Goal: Information Seeking & Learning: Find specific fact

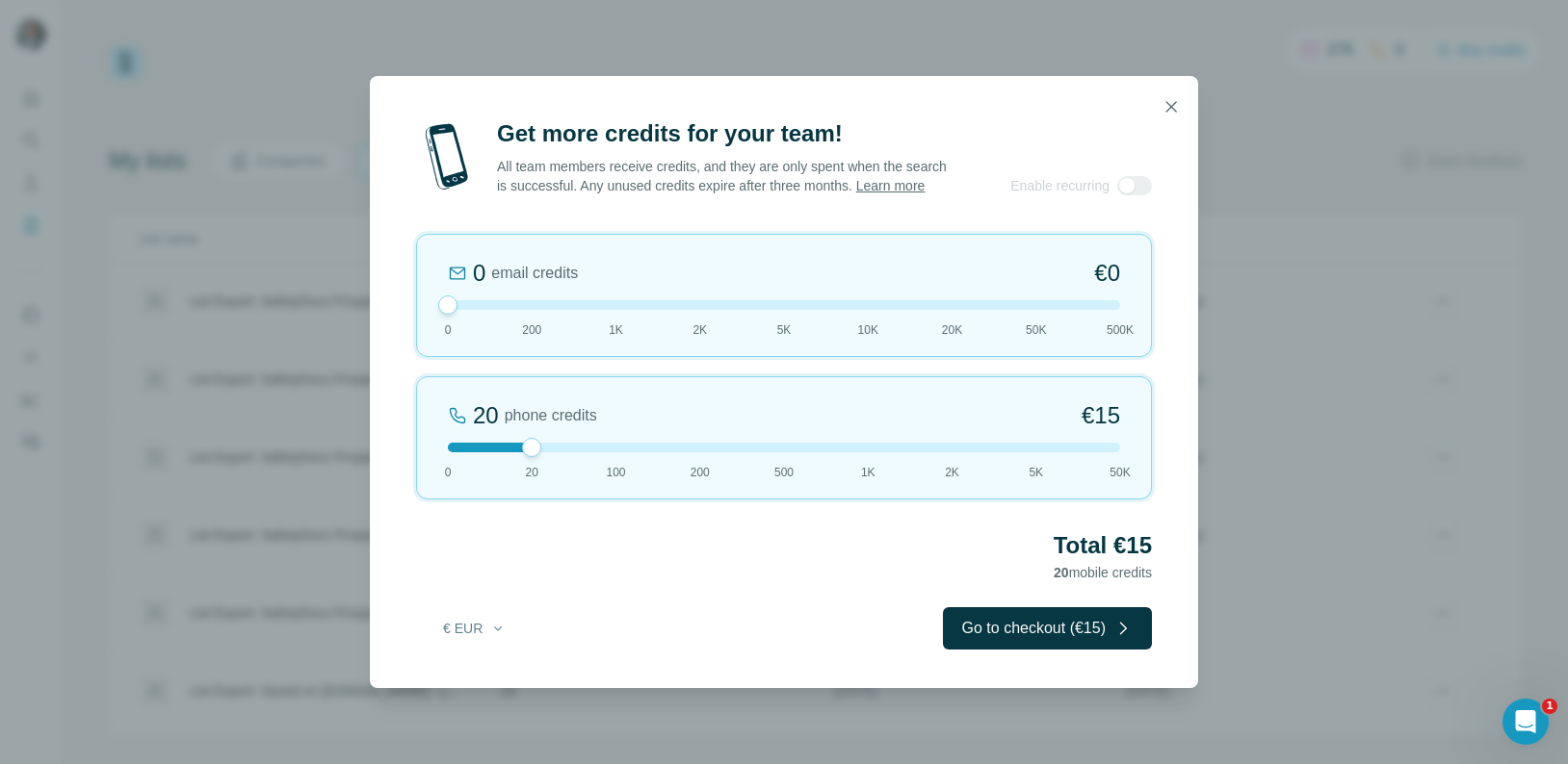
drag, startPoint x: 531, startPoint y: 308, endPoint x: 465, endPoint y: 314, distance: 66.3
click at [465, 310] on div at bounding box center [784, 305] width 673 height 10
drag, startPoint x: 531, startPoint y: 458, endPoint x: 601, endPoint y: 460, distance: 70.0
click at [601, 453] on div at bounding box center [784, 448] width 673 height 10
click at [501, 636] on icon "button" at bounding box center [498, 629] width 16 height 16
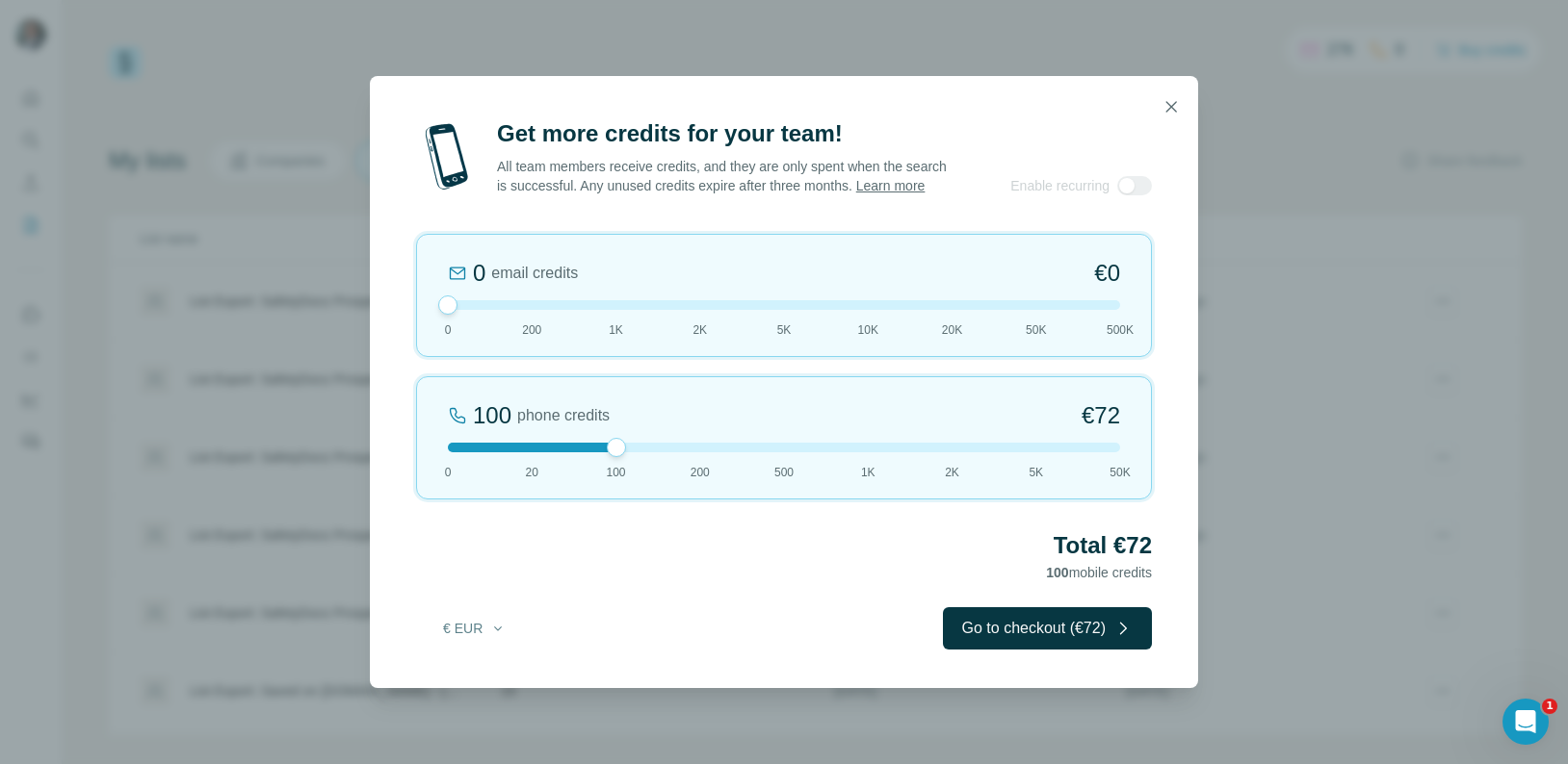
click at [571, 585] on div "Total €72 100 mobile credits" at bounding box center [783, 557] width 736 height 54
click at [1170, 98] on icon "button" at bounding box center [1171, 107] width 20 height 20
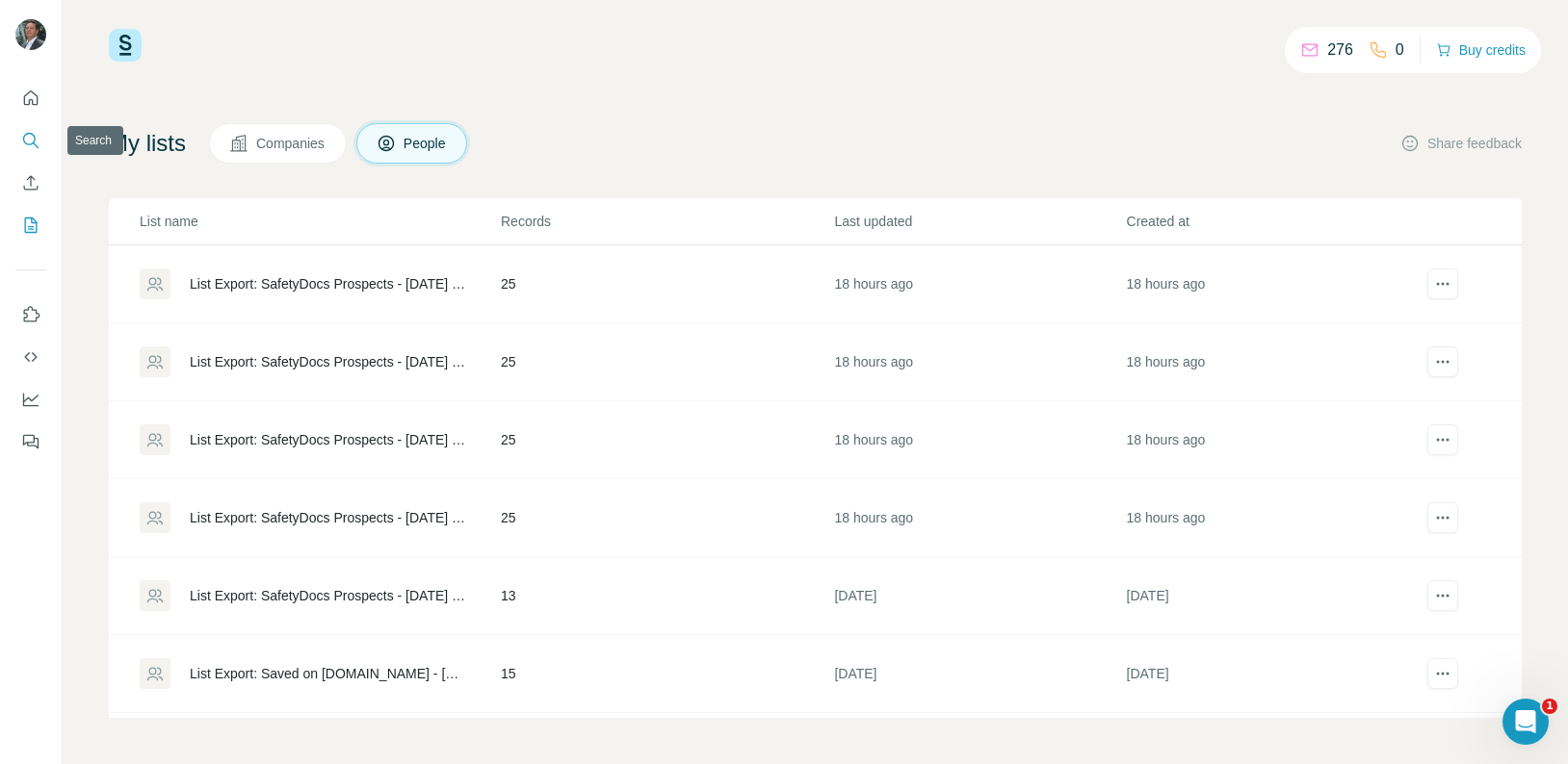
click at [31, 139] on icon "Search" at bounding box center [32, 141] width 20 height 20
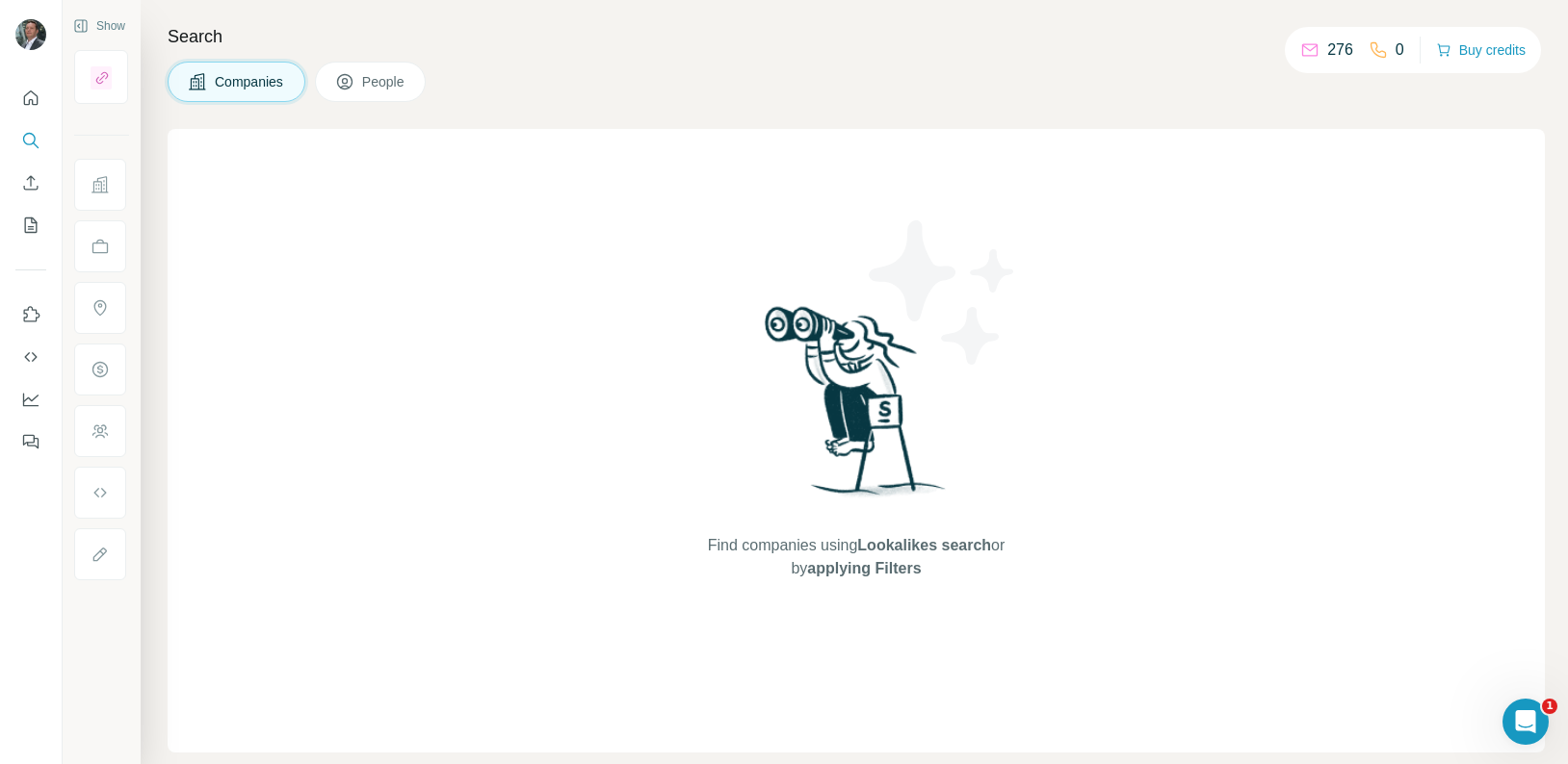
click at [359, 80] on button "People" at bounding box center [370, 82] width 111 height 40
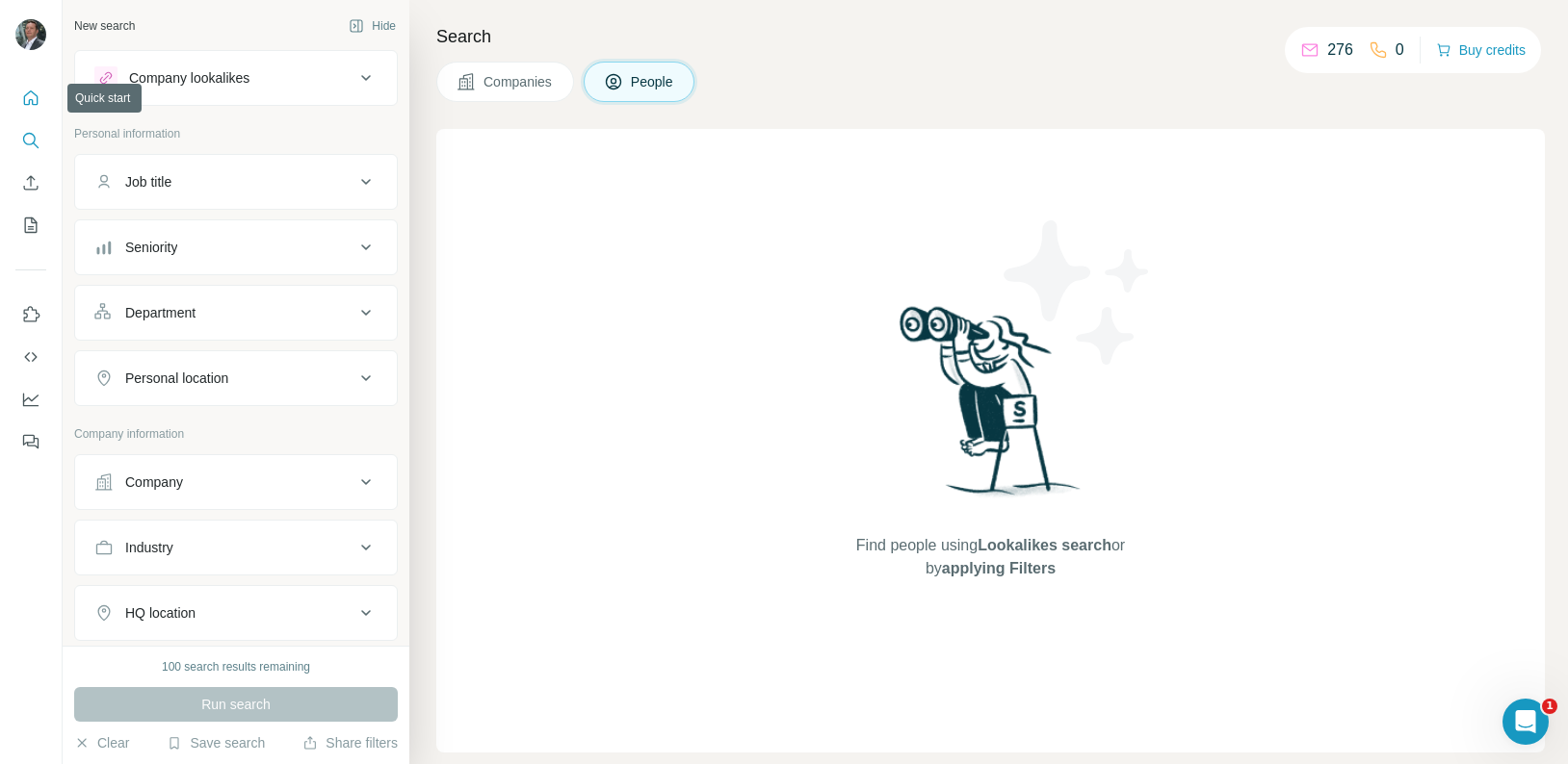
click at [27, 103] on icon "Quick start" at bounding box center [32, 98] width 20 height 20
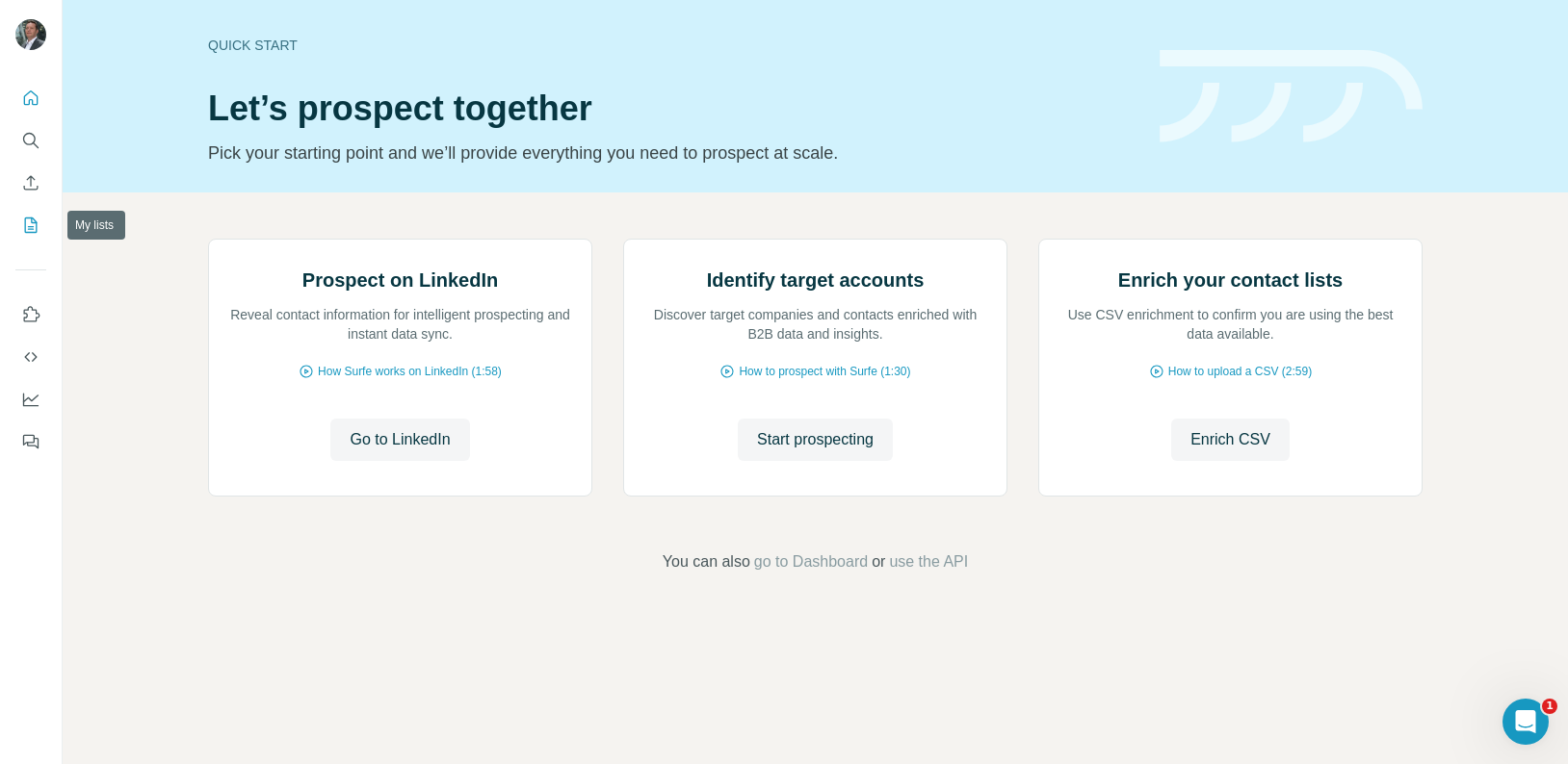
click at [36, 230] on icon "My lists" at bounding box center [31, 225] width 13 height 16
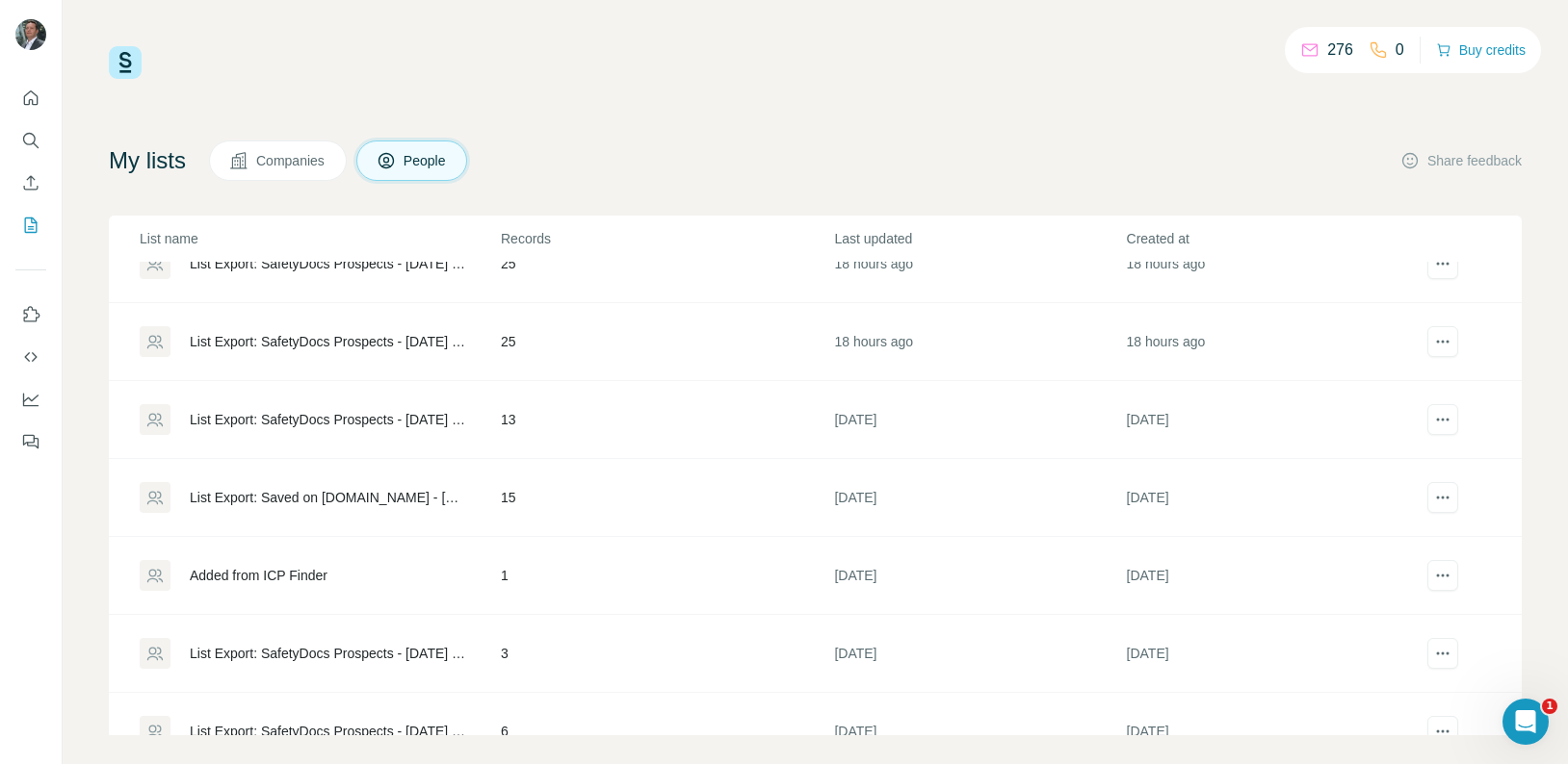
scroll to position [79, 0]
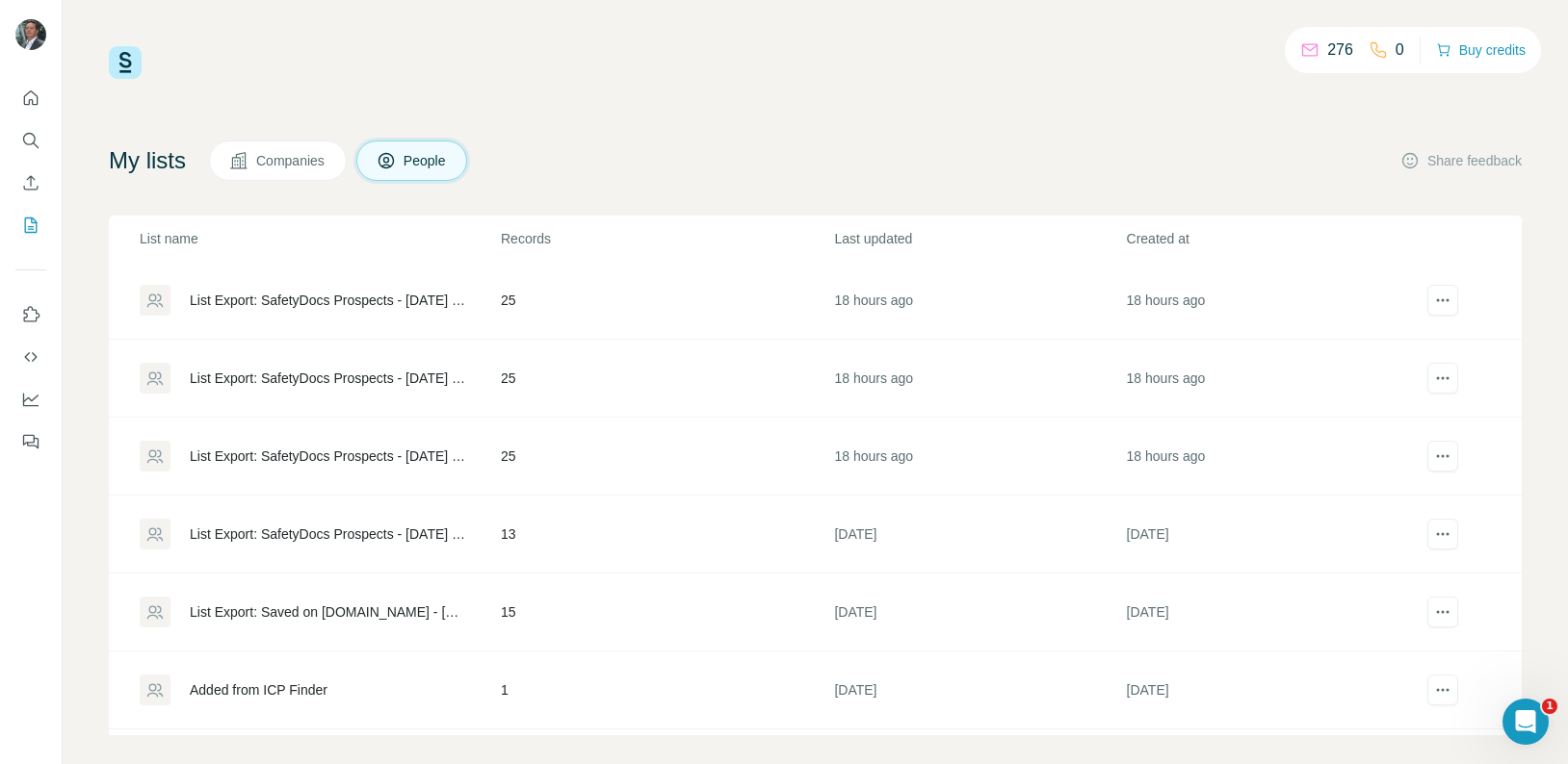
click at [122, 66] on img at bounding box center [124, 62] width 33 height 32
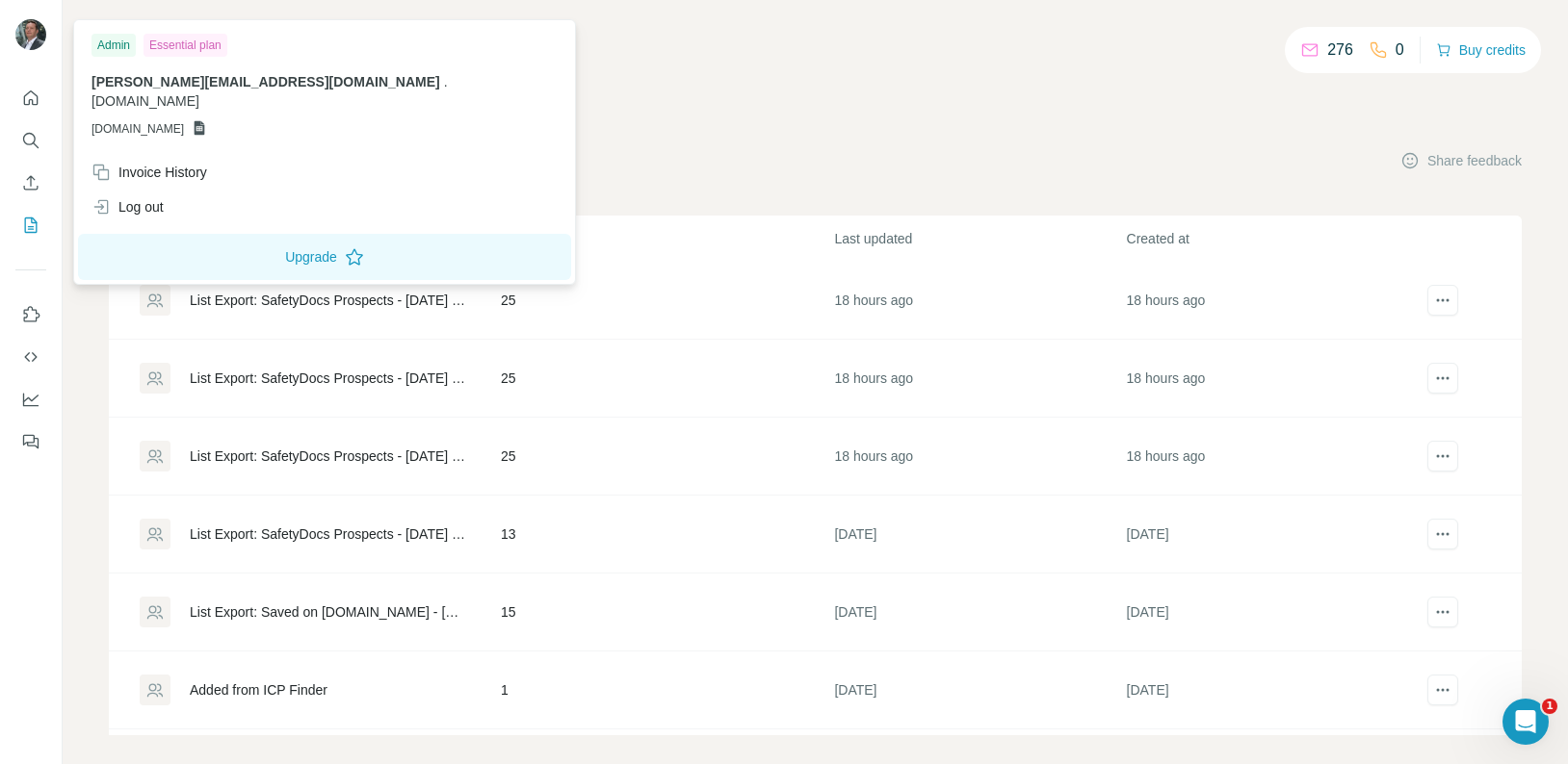
click at [25, 46] on img at bounding box center [31, 34] width 31 height 31
click at [29, 101] on icon "Quick start" at bounding box center [31, 97] width 15 height 15
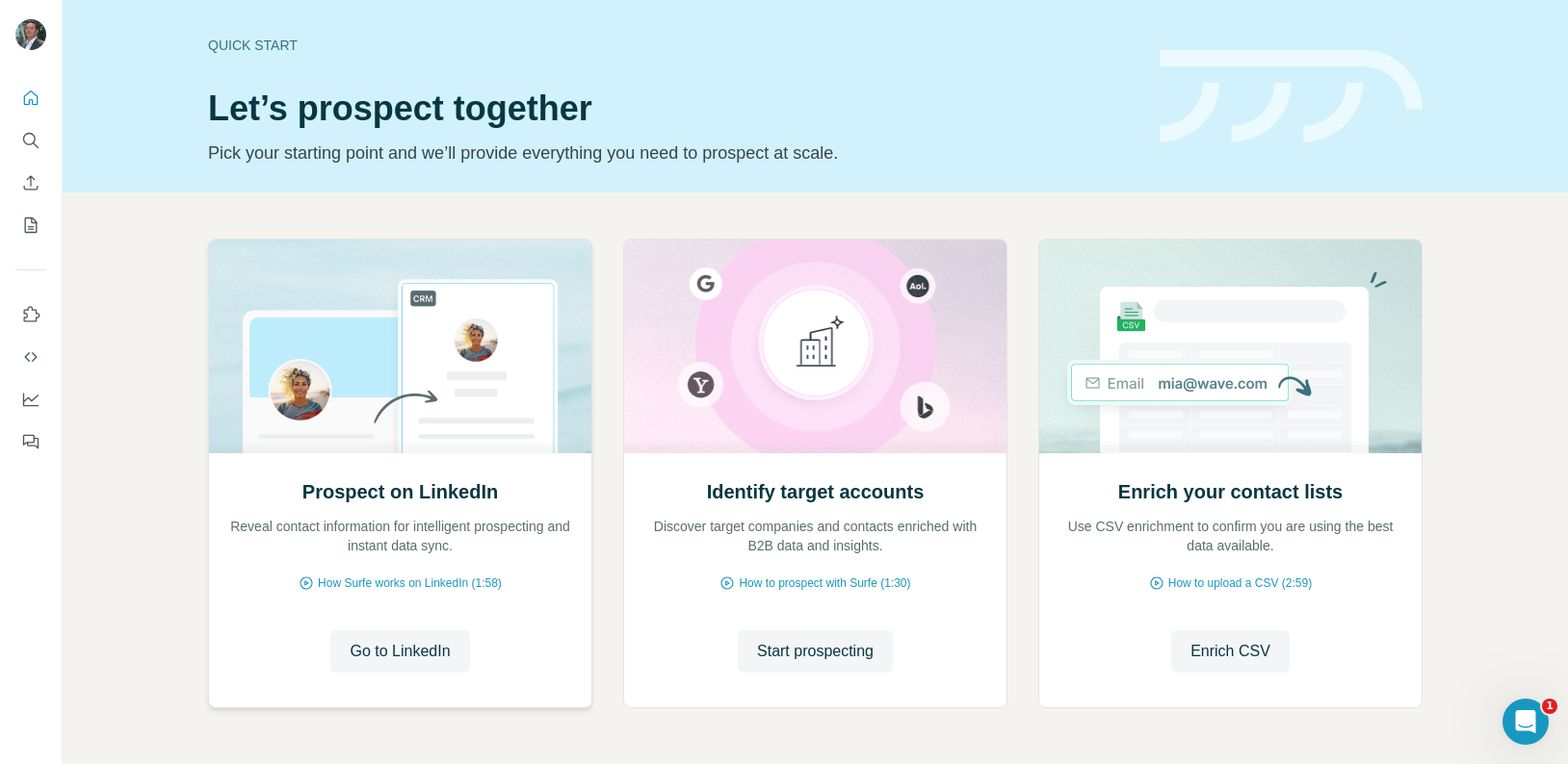
scroll to position [67, 0]
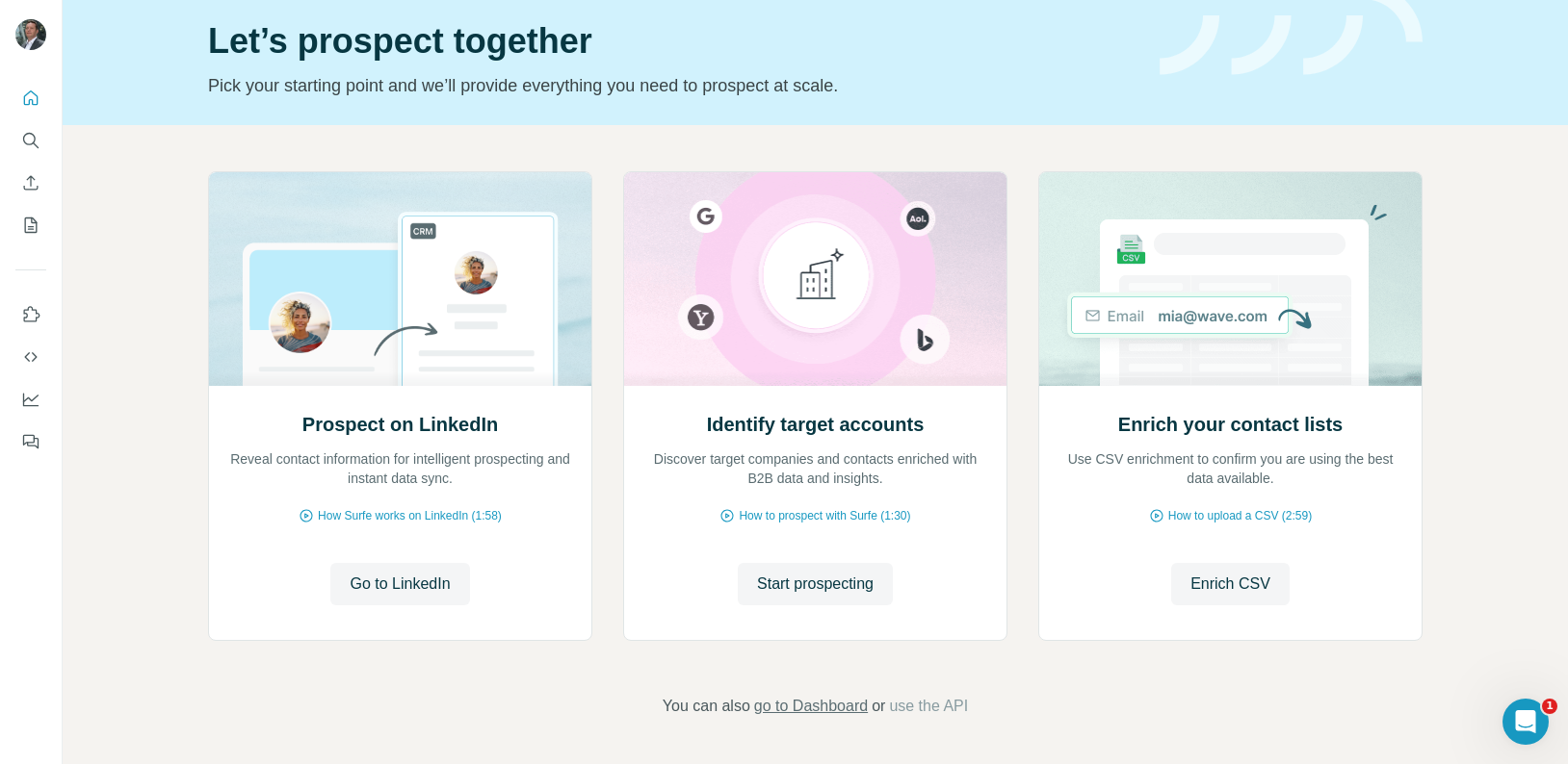
click at [821, 711] on span "go to Dashboard" at bounding box center [811, 706] width 113 height 23
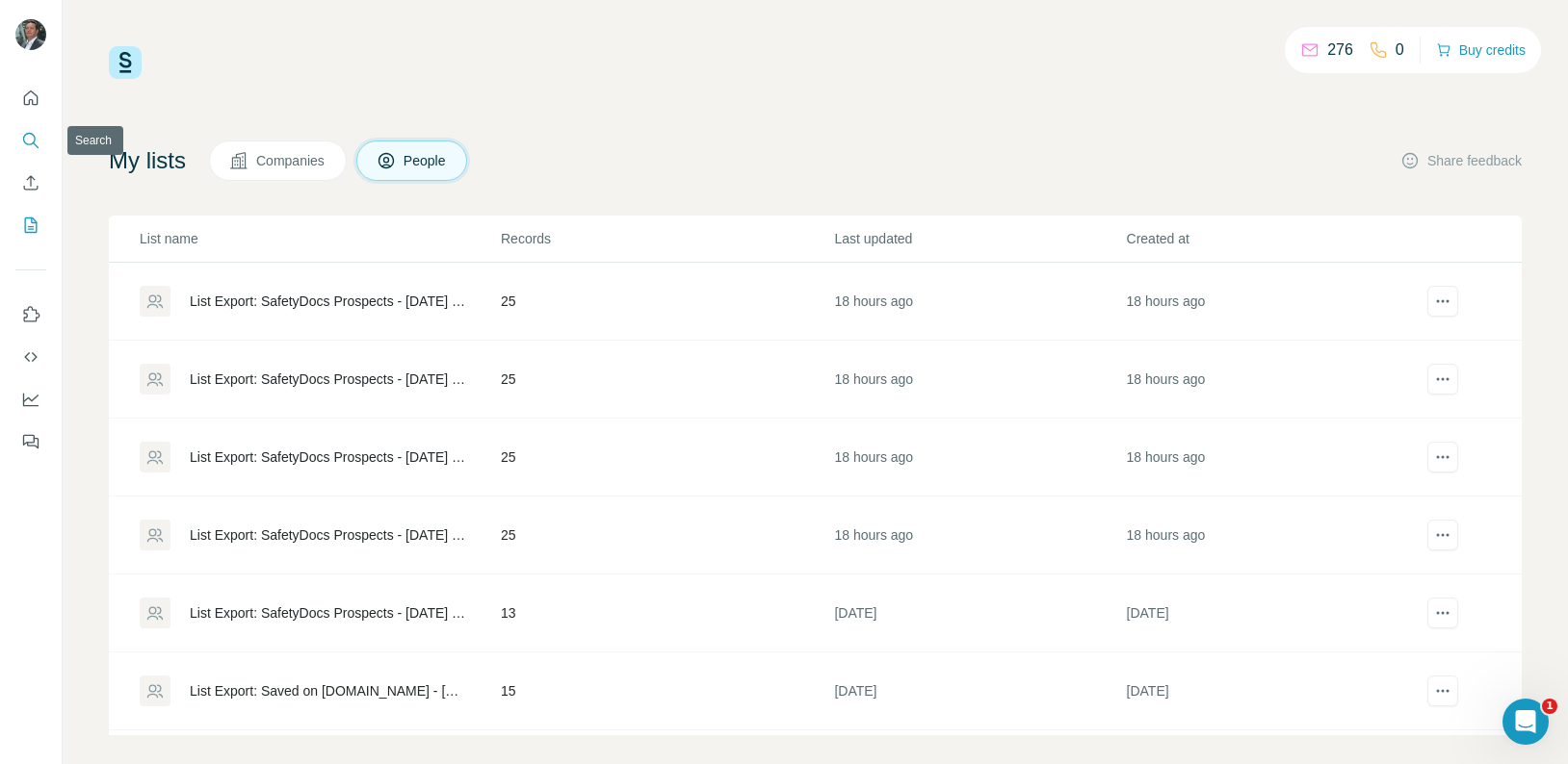
click at [31, 144] on icon "Search" at bounding box center [29, 139] width 13 height 13
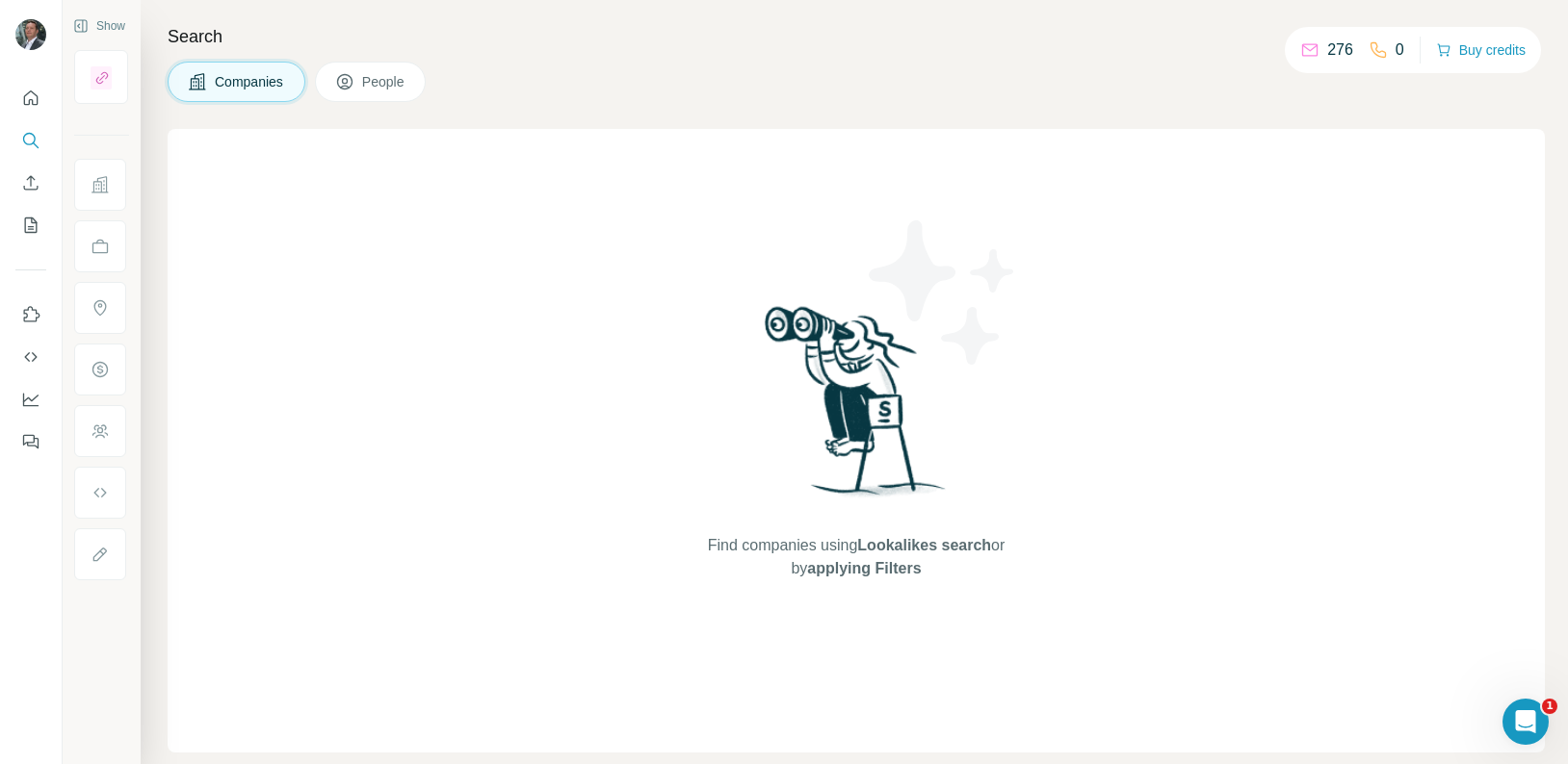
click at [364, 88] on button "People" at bounding box center [370, 82] width 111 height 40
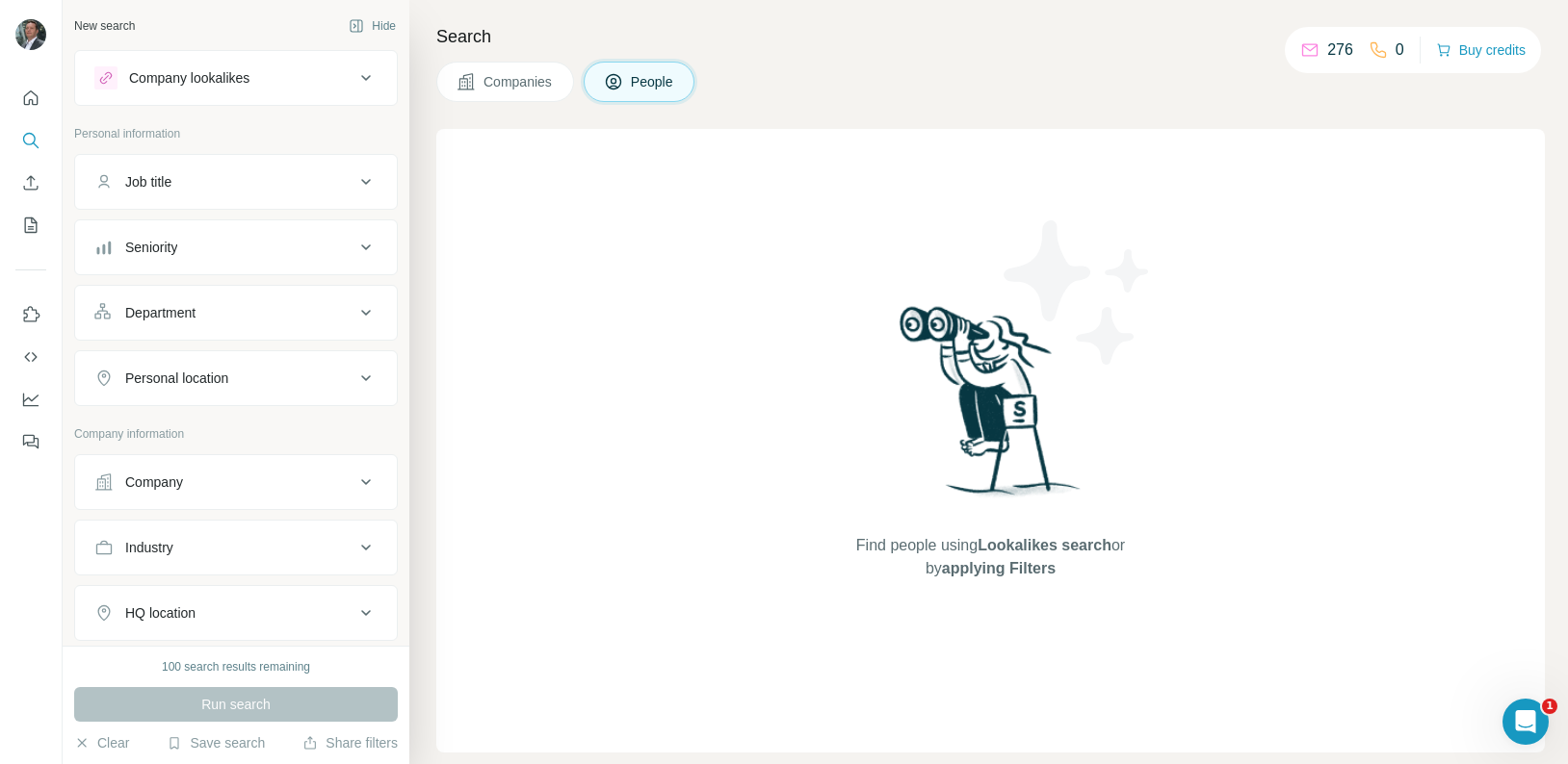
click at [302, 485] on div "Company" at bounding box center [225, 482] width 260 height 20
click at [244, 568] on input "text" at bounding box center [235, 566] width 283 height 34
type input "*******"
click at [386, 706] on div "Run search" at bounding box center [235, 704] width 324 height 34
click at [304, 709] on div "Run search" at bounding box center [235, 704] width 324 height 34
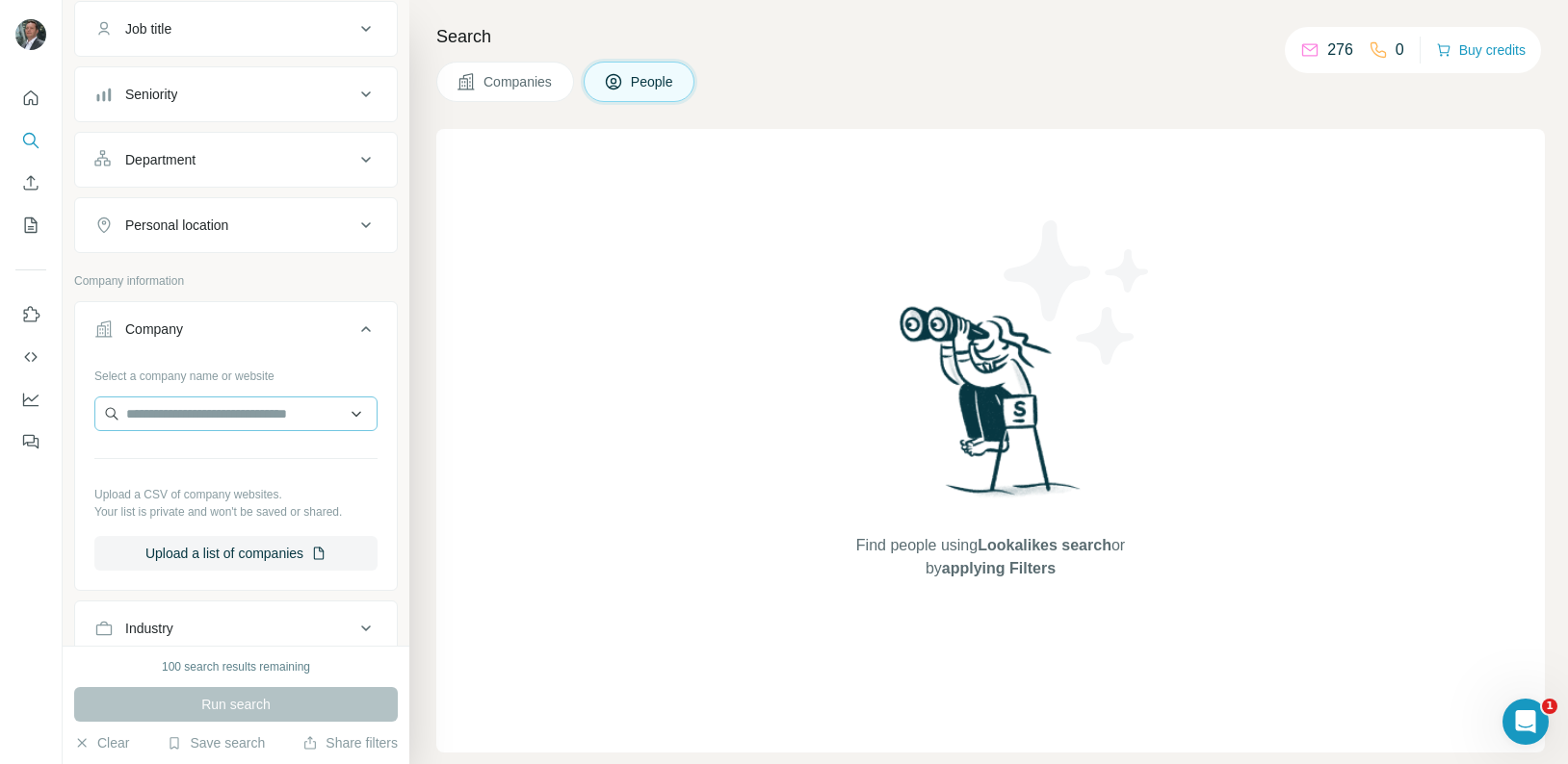
scroll to position [171, 0]
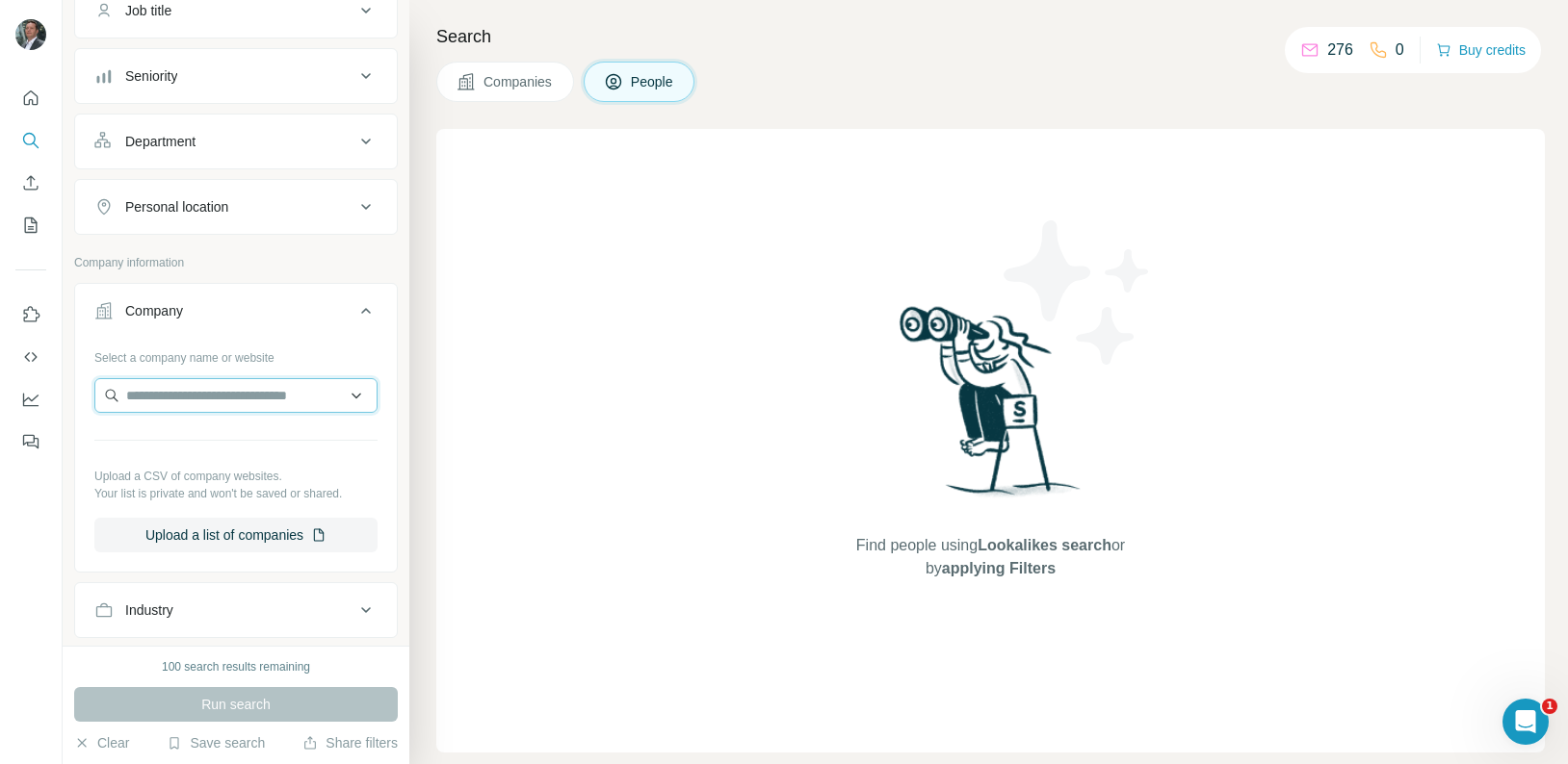
click at [208, 393] on input "text" at bounding box center [235, 395] width 283 height 34
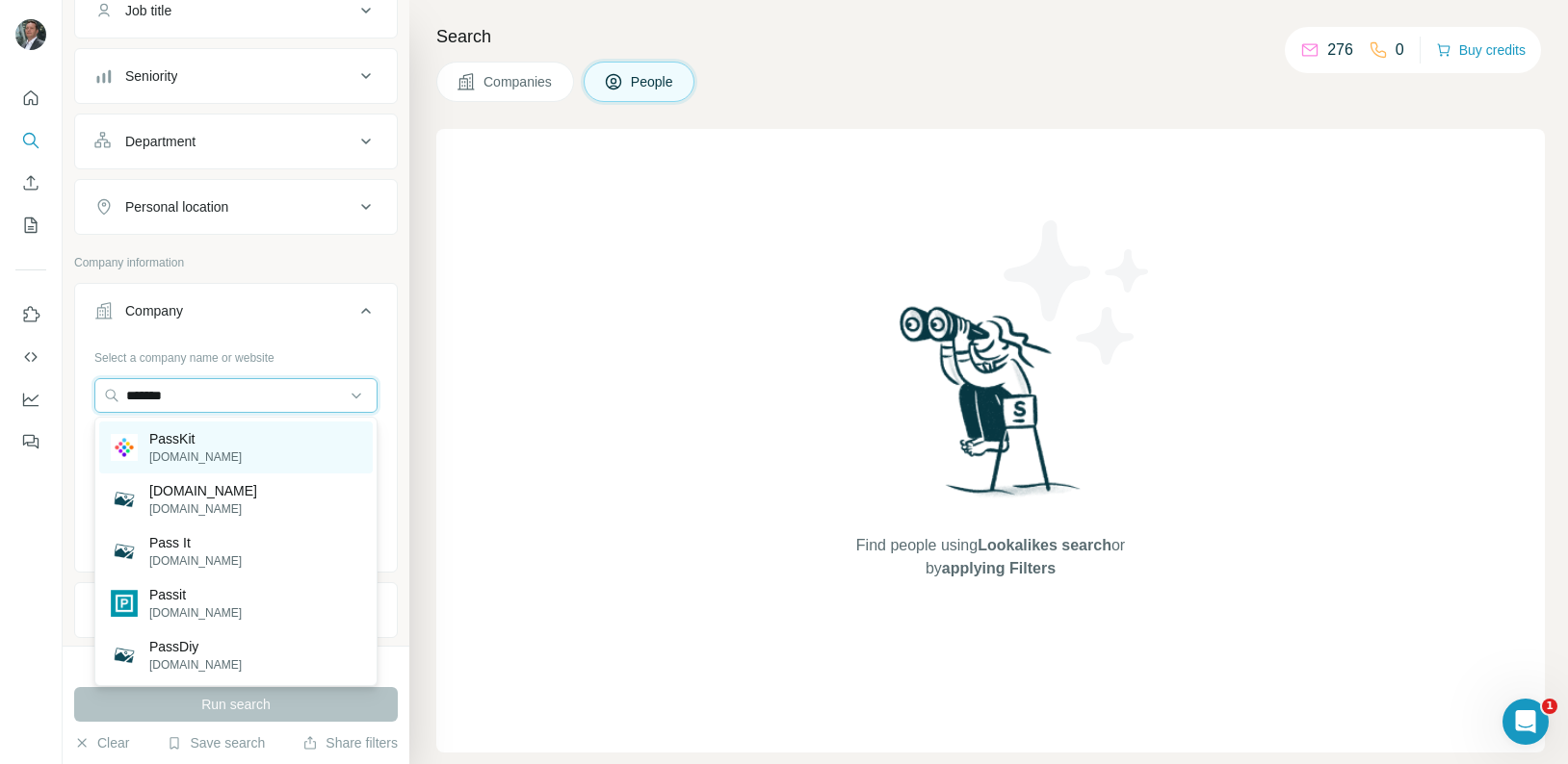
type input "*******"
click at [257, 455] on div "PassKit passkit.com" at bounding box center [236, 447] width 274 height 52
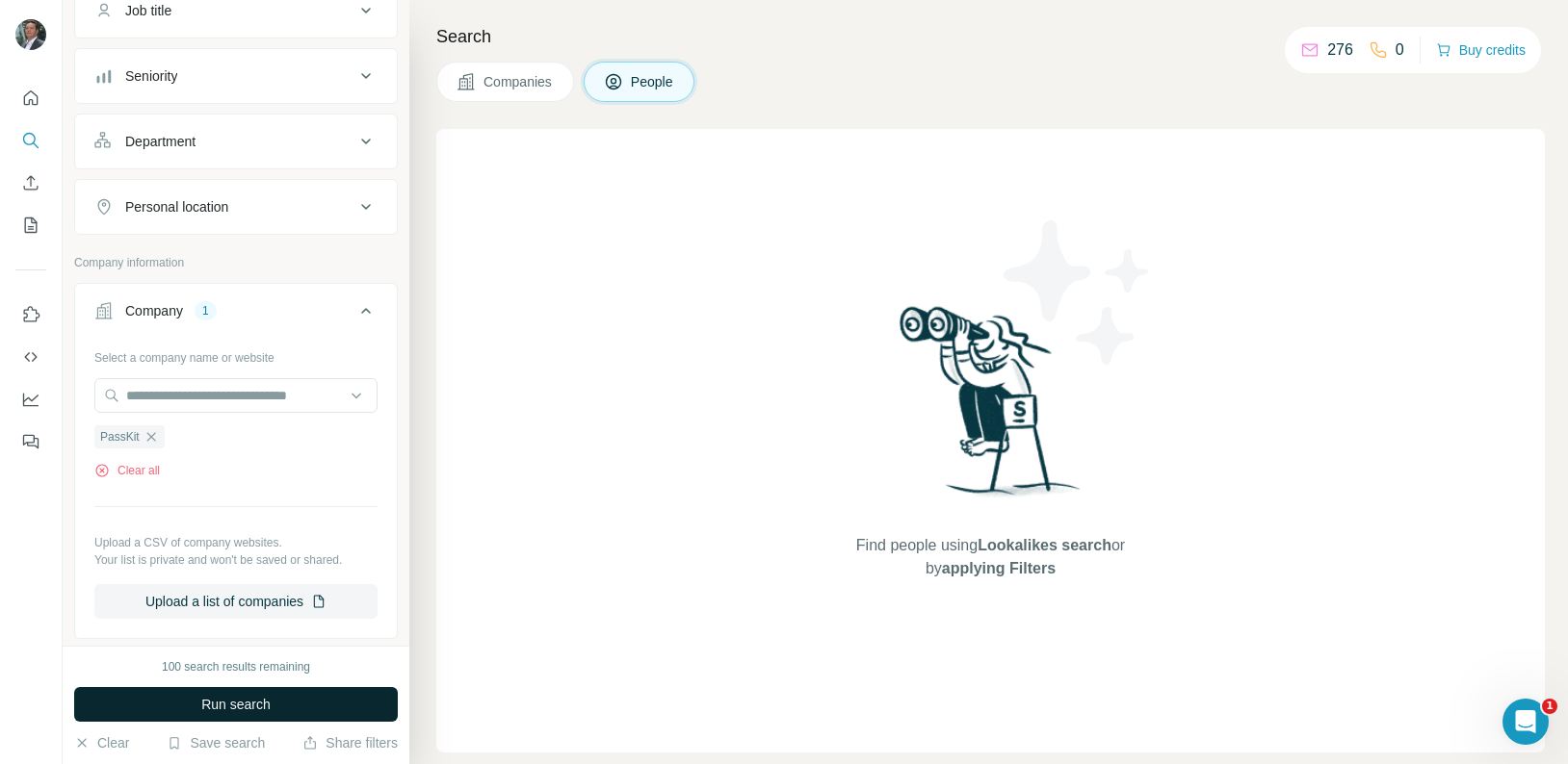
click at [232, 705] on span "Run search" at bounding box center [235, 705] width 69 height 20
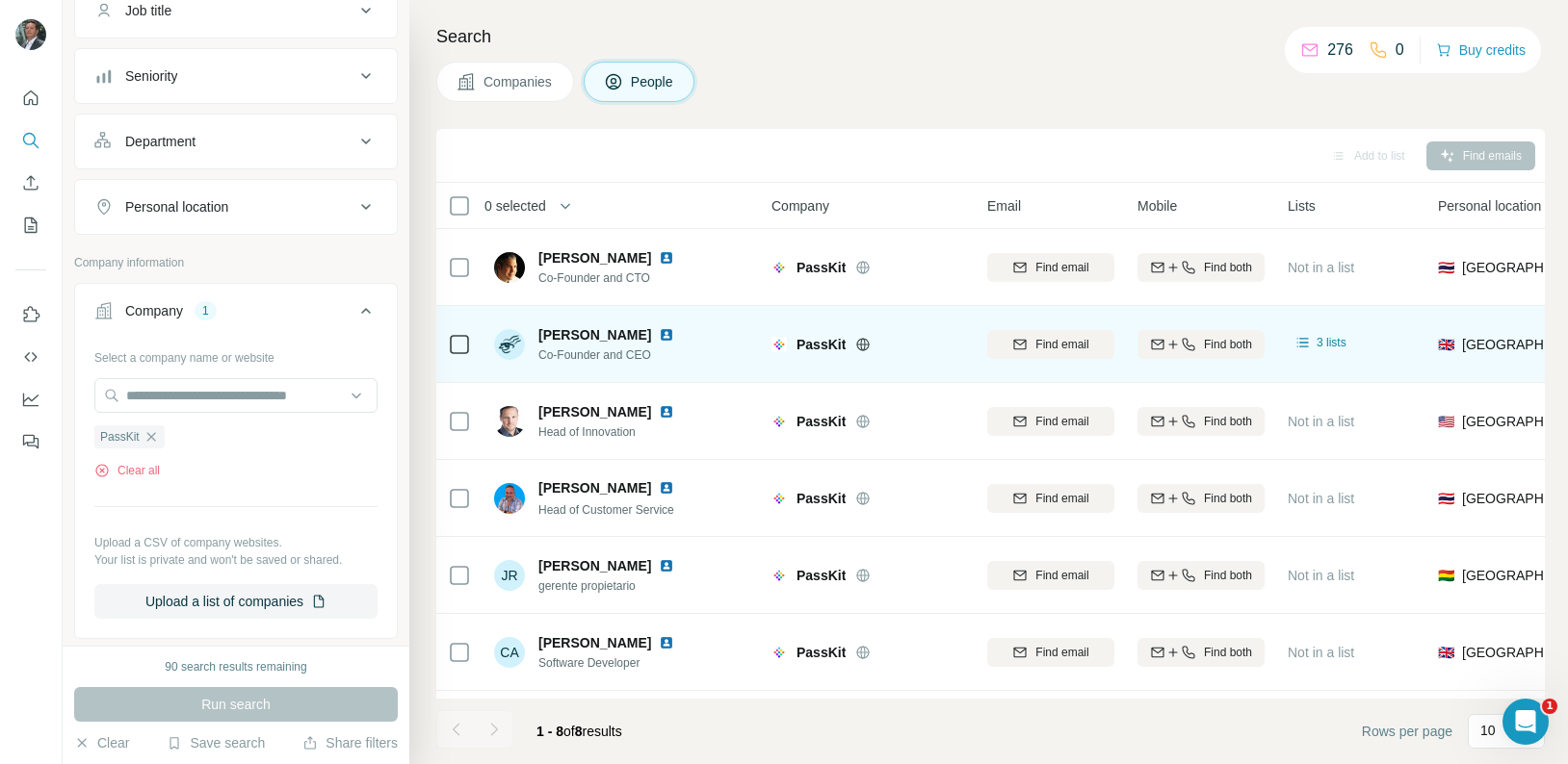
click at [560, 335] on span "Paul Tomes" at bounding box center [595, 335] width 112 height 20
click at [590, 339] on span "Paul Tomes" at bounding box center [595, 335] width 112 height 20
